Goal: Task Accomplishment & Management: Complete application form

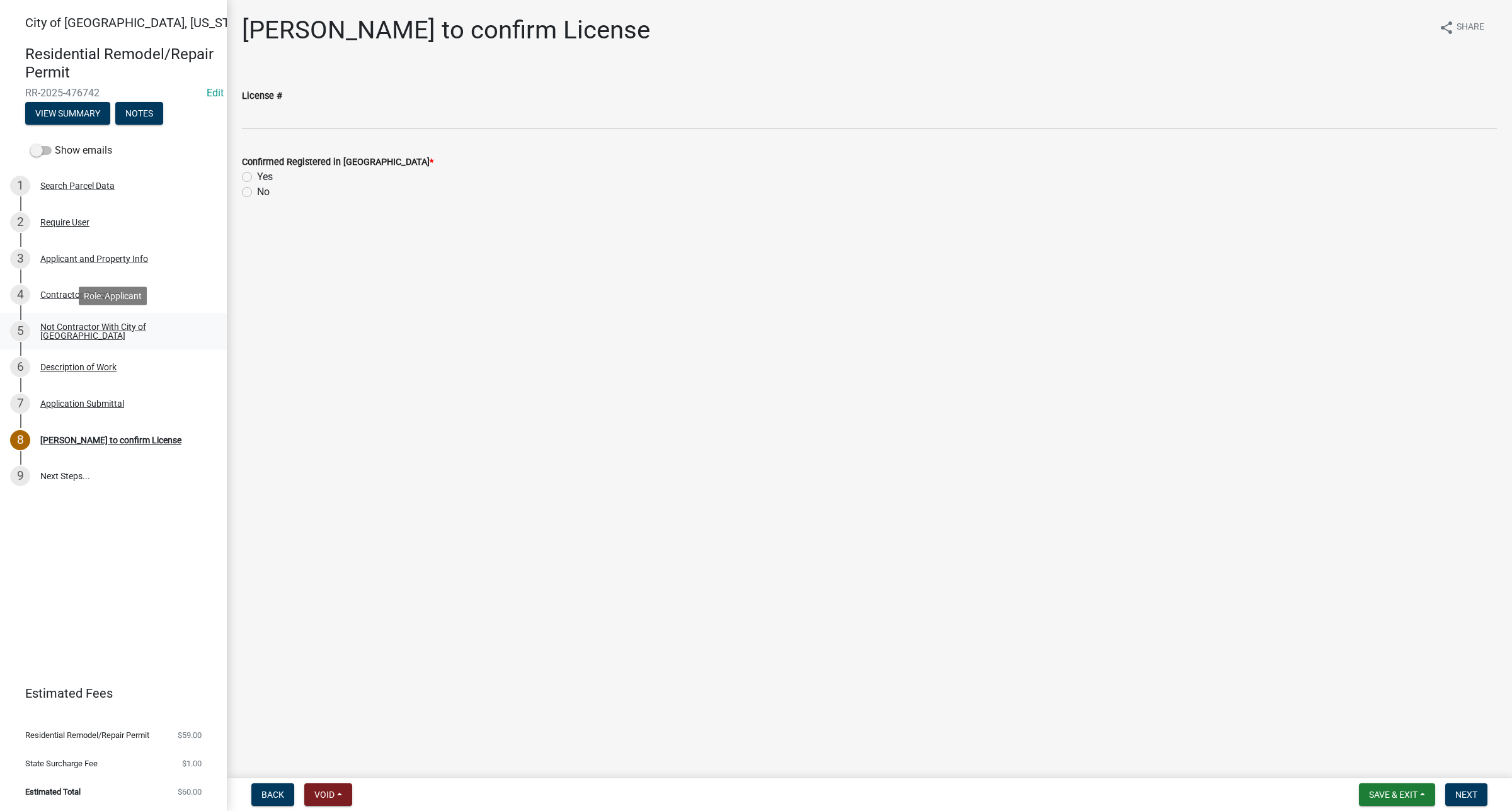
click at [154, 325] on div "Not Contractor With City of [GEOGRAPHIC_DATA]" at bounding box center [123, 331] width 166 height 18
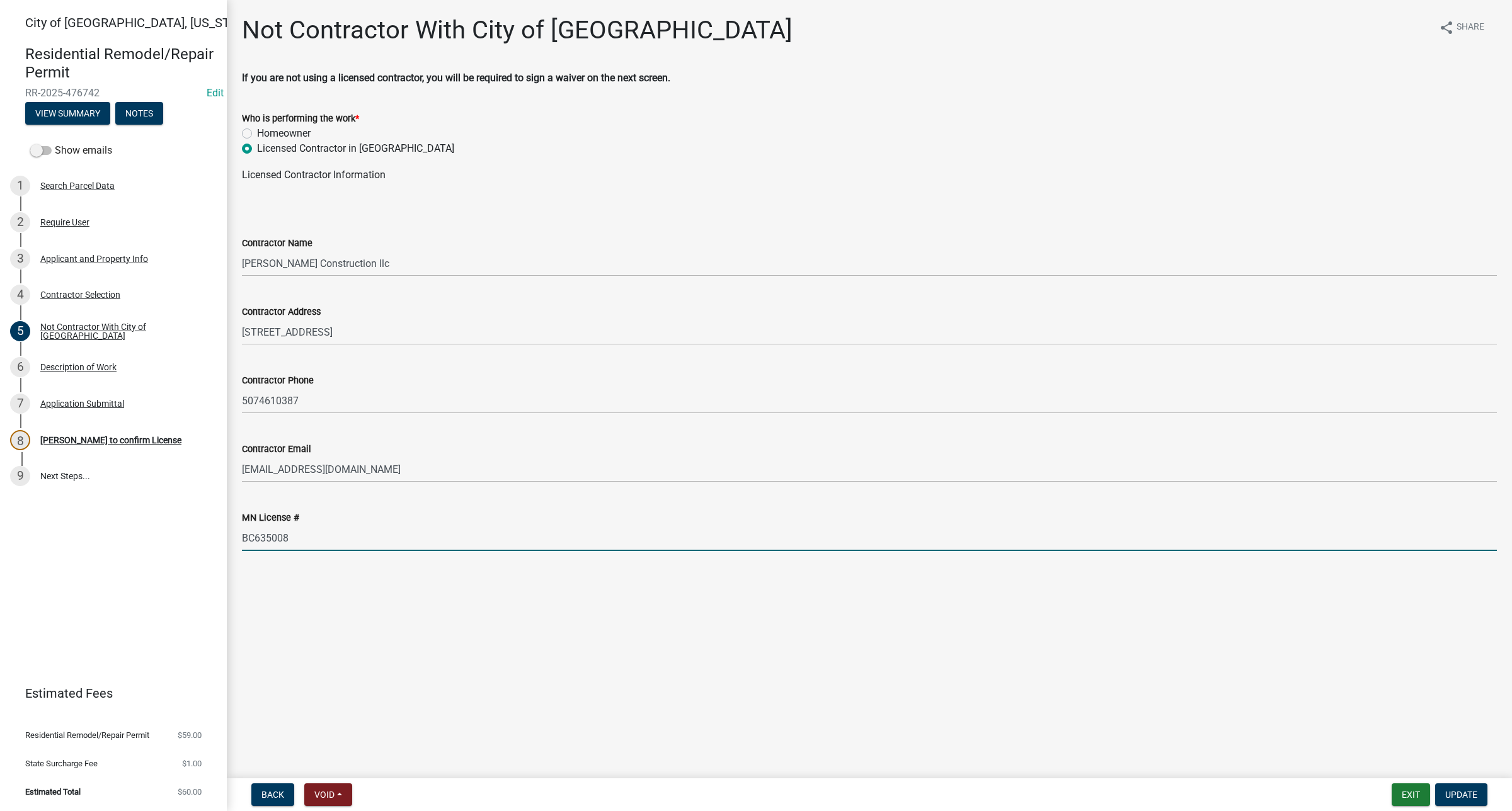
drag, startPoint x: 354, startPoint y: 545, endPoint x: 196, endPoint y: 543, distance: 158.0
click at [196, 543] on div "City of [GEOGRAPHIC_DATA], [US_STATE] Residential Remodel/Repair Permit RR-2025…" at bounding box center [756, 406] width 1512 height 811
click at [1069, 691] on main "Not Contractor With City of [GEOGRAPHIC_DATA] share Share If you are not using …" at bounding box center [870, 386] width 1285 height 774
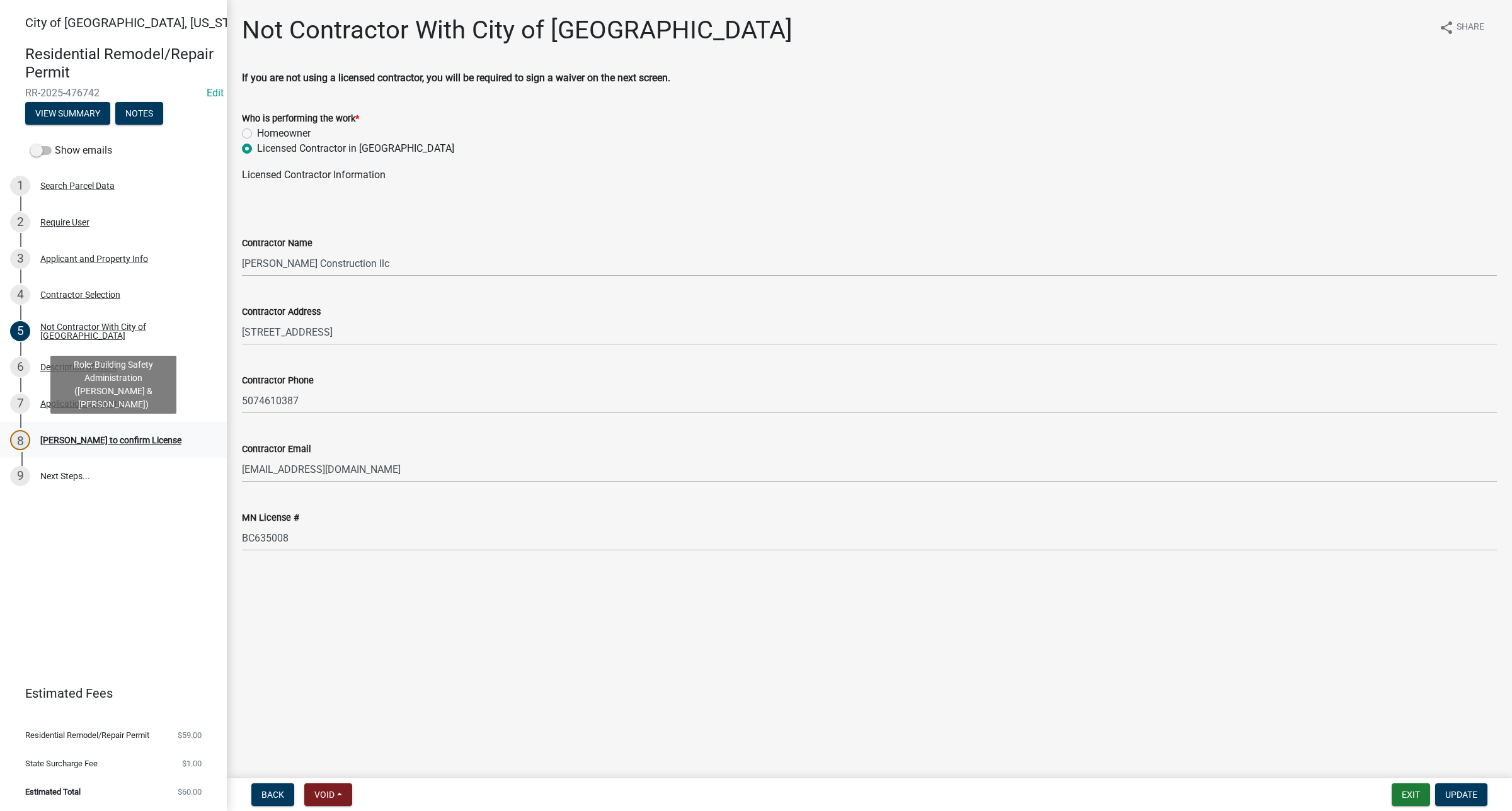
click at [73, 436] on div "[PERSON_NAME] to confirm License" at bounding box center [110, 440] width 141 height 9
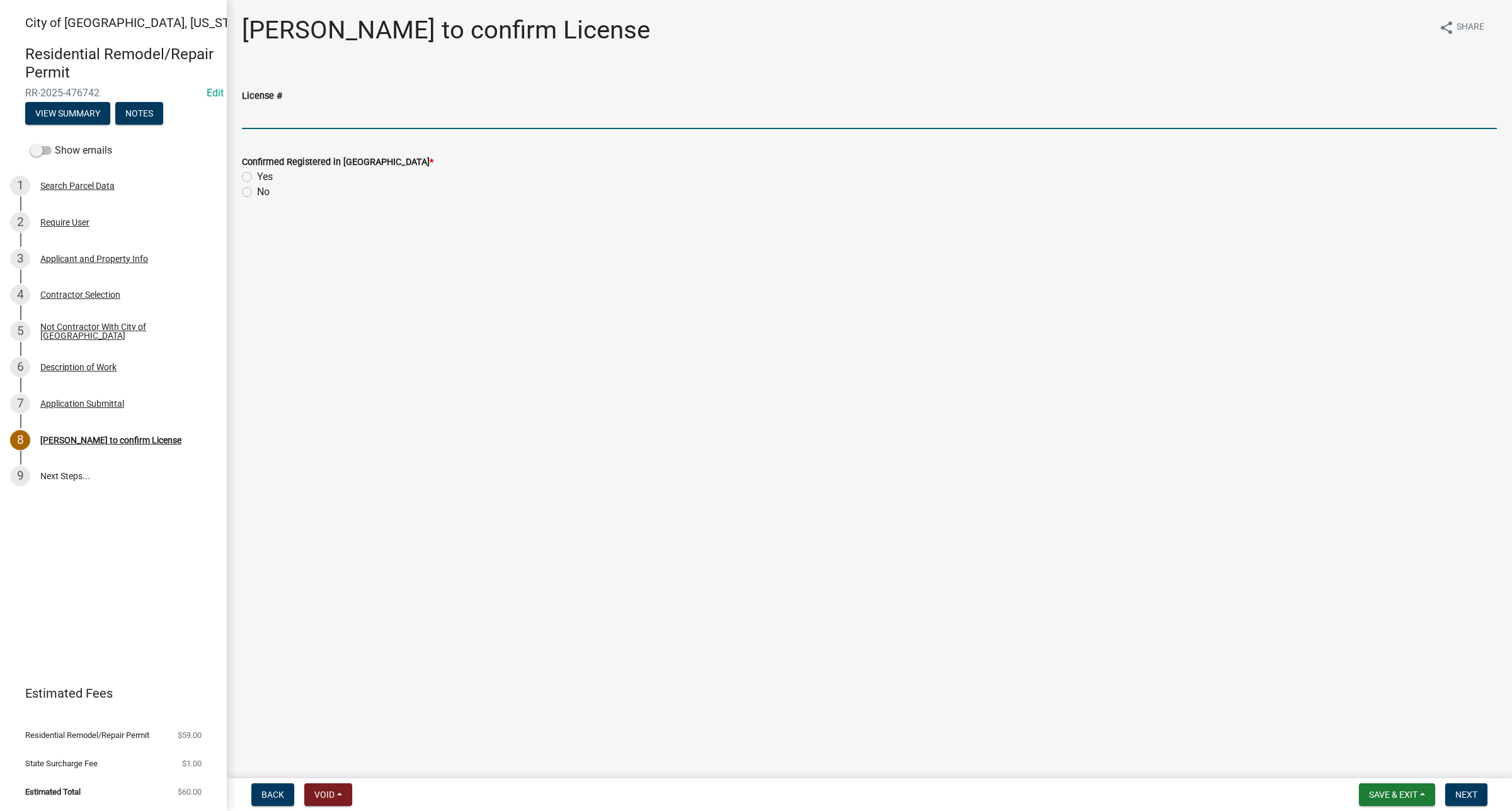
drag, startPoint x: 294, startPoint y: 119, endPoint x: 306, endPoint y: 120, distance: 12.0
click at [294, 119] on input "License #" at bounding box center [870, 115] width 1255 height 26
click at [356, 108] on input "License #" at bounding box center [870, 115] width 1255 height 26
paste input "BC635008"
type input "BC635008"
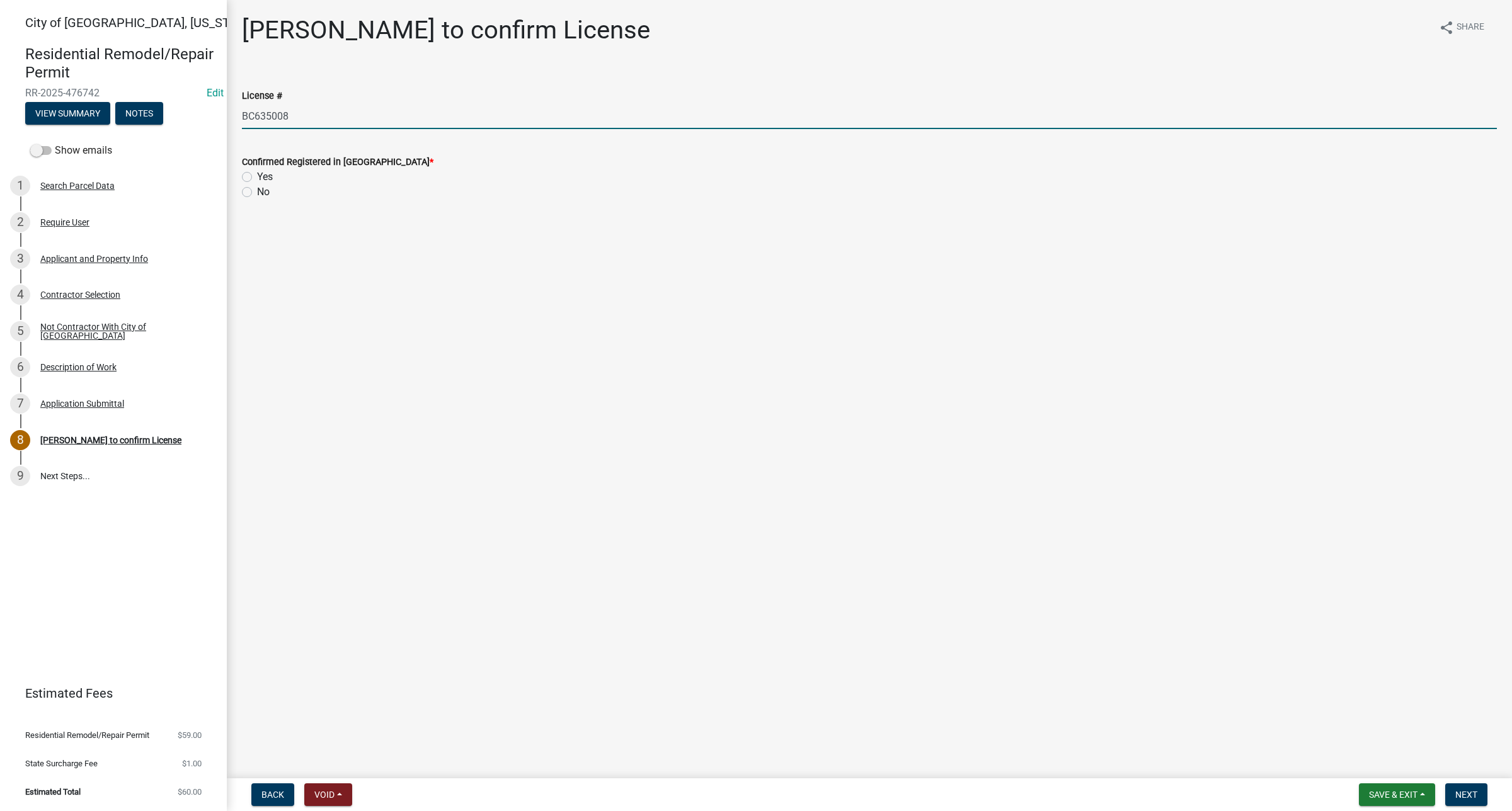
click at [260, 177] on label "Yes" at bounding box center [265, 177] width 16 height 15
click at [260, 177] on input "Yes" at bounding box center [261, 173] width 8 height 8
radio input "true"
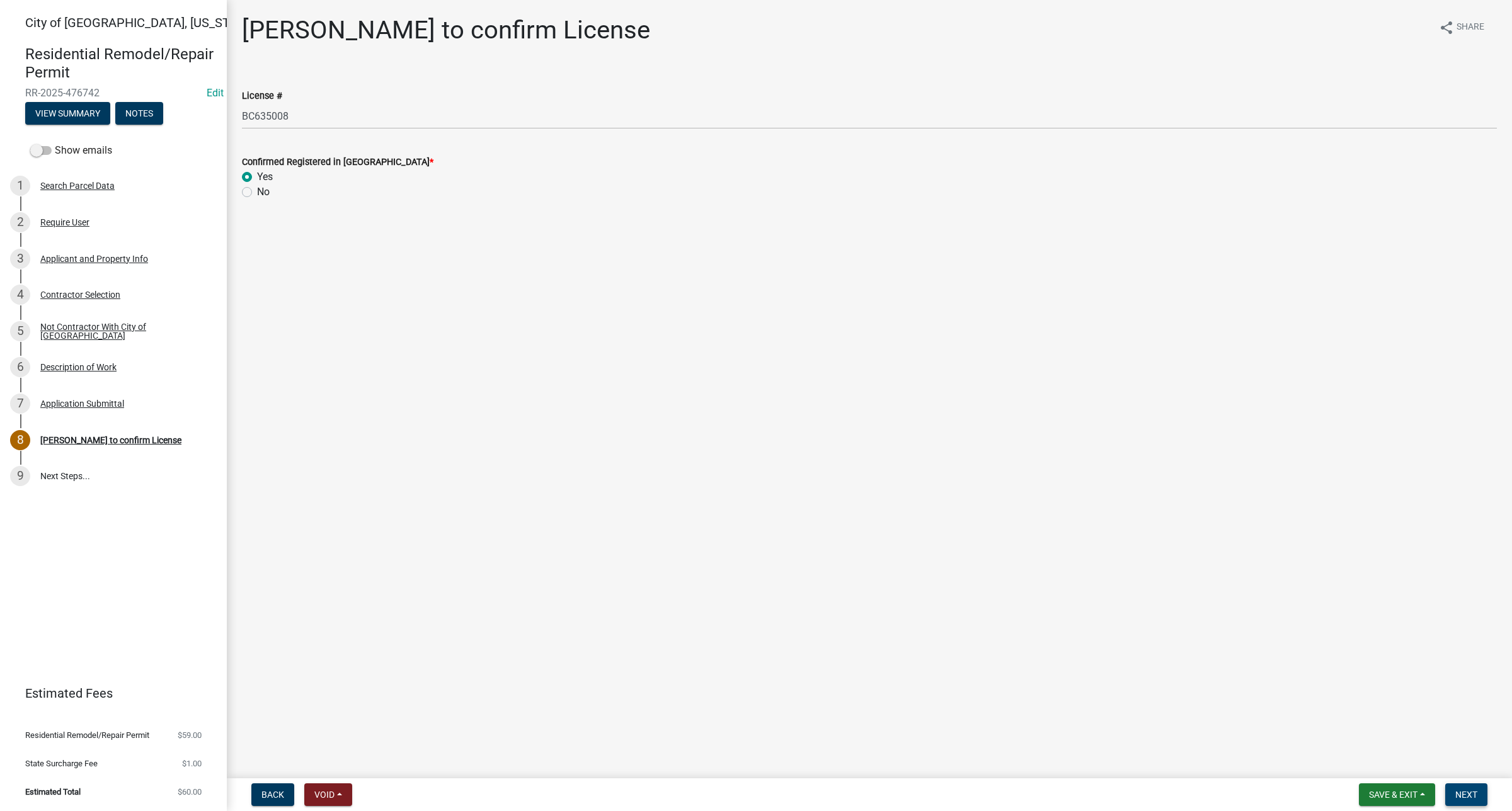
click at [1475, 803] on button "Next" at bounding box center [1466, 795] width 42 height 23
